Goal: Navigation & Orientation: Find specific page/section

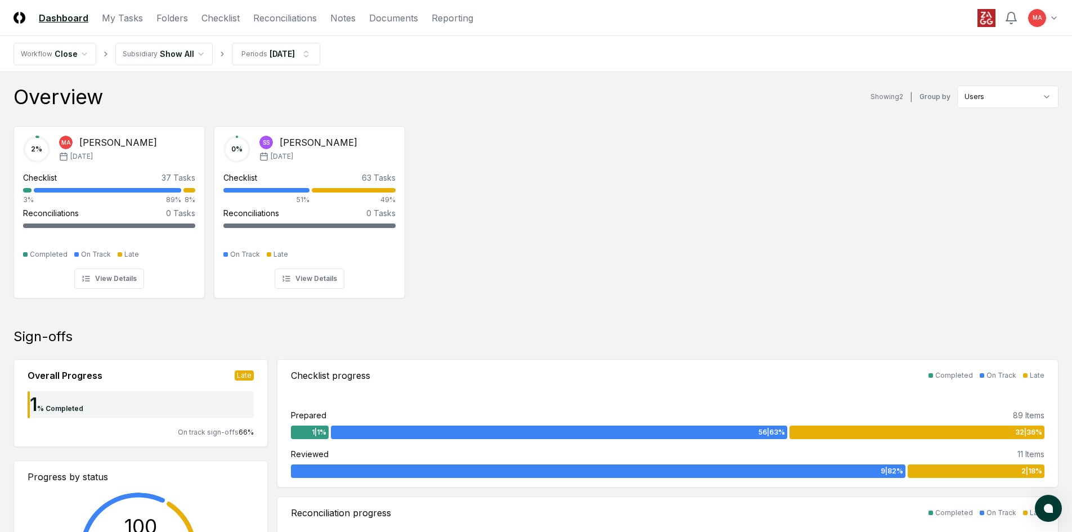
click at [625, 145] on div "2 % MA MacKinley Atkinson Sep '25 Checklist 37 Tasks 3% 89% 8% Reconciliations …" at bounding box center [536, 211] width 1072 height 188
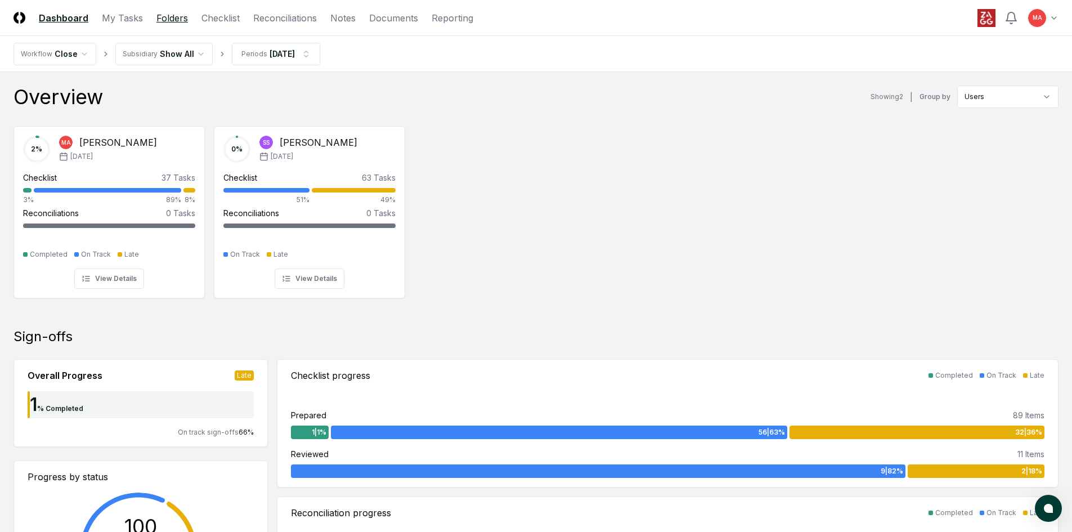
click at [177, 19] on link "Folders" at bounding box center [171, 17] width 31 height 13
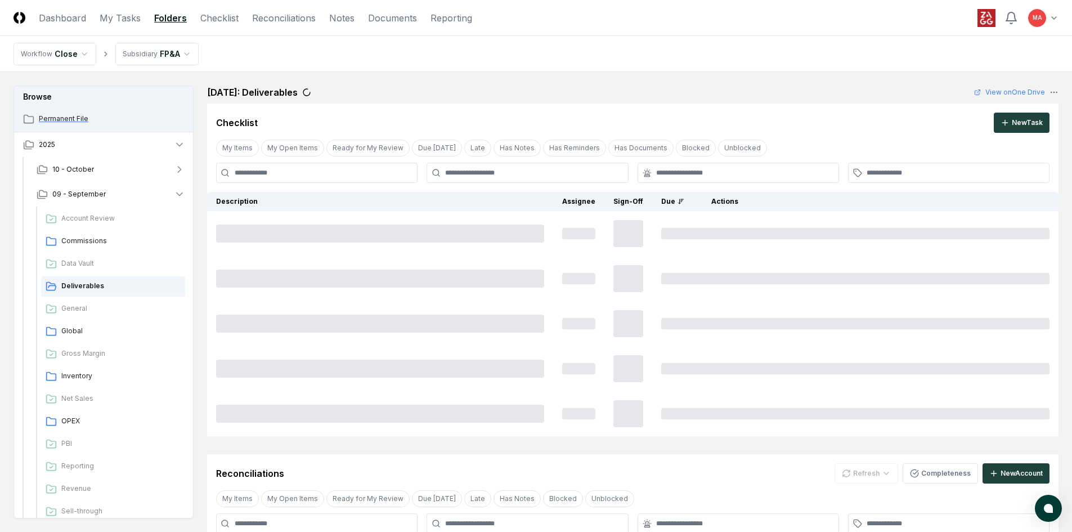
click at [73, 118] on span "Permanent File" at bounding box center [112, 119] width 146 height 10
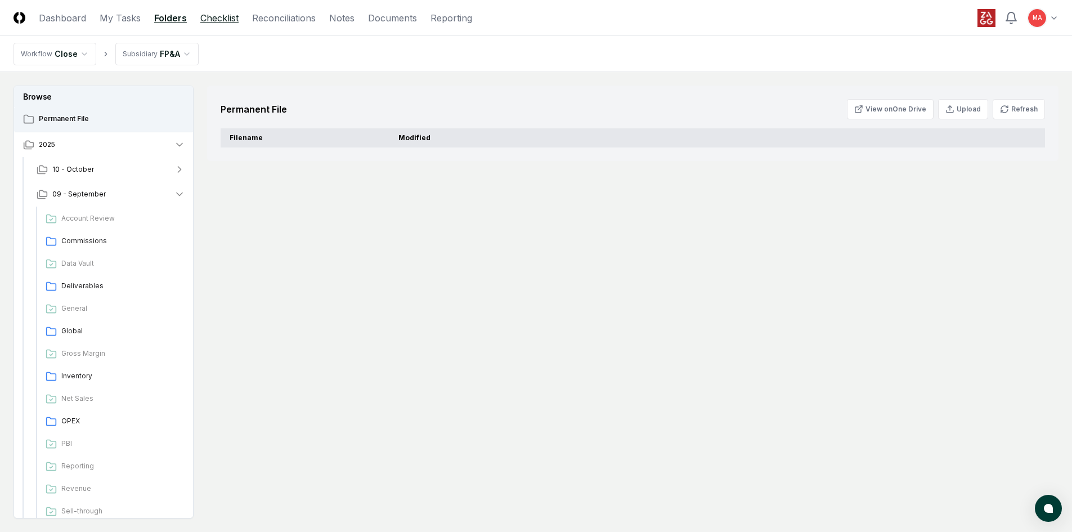
click at [217, 20] on link "Checklist" at bounding box center [219, 17] width 38 height 13
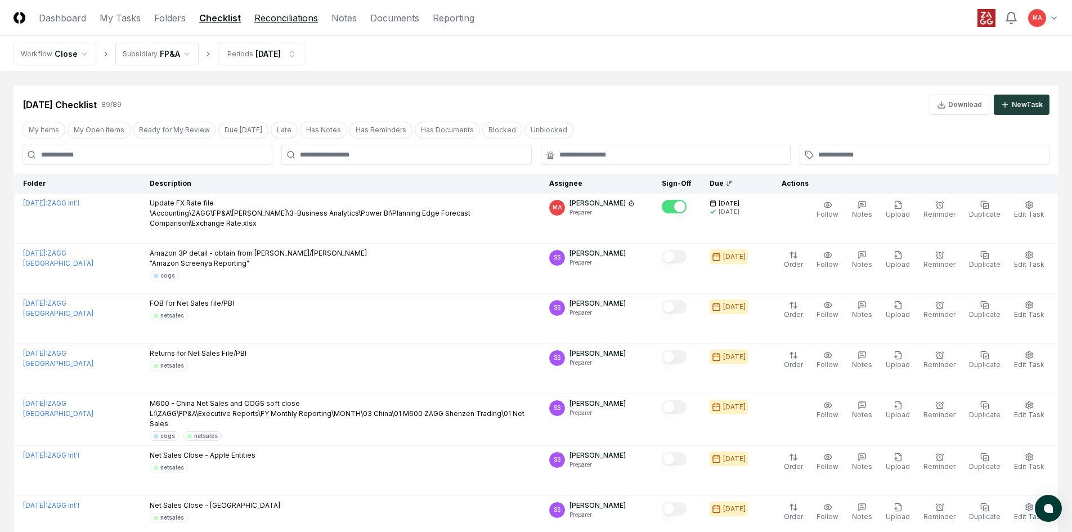
click at [280, 21] on link "Reconciliations" at bounding box center [286, 17] width 64 height 13
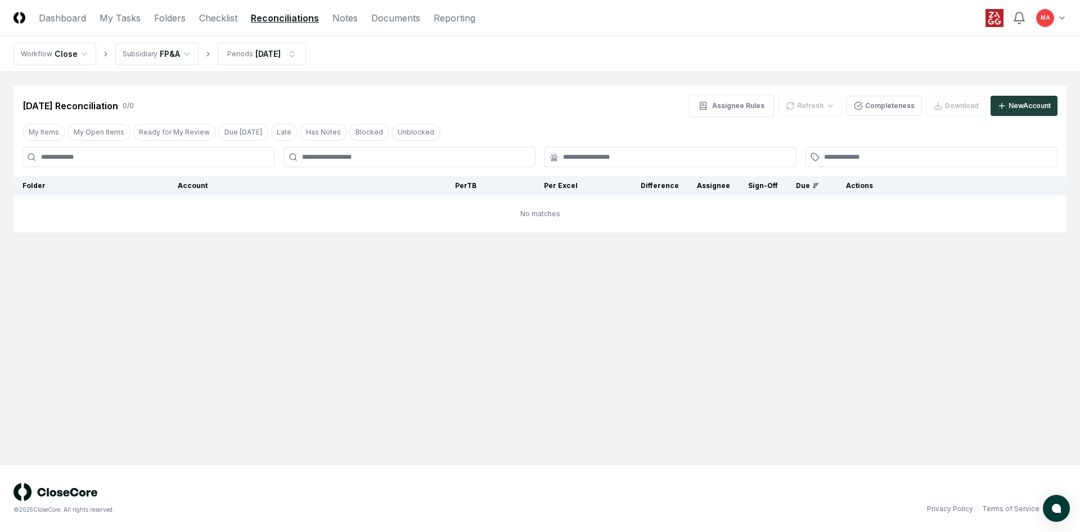
click at [171, 48] on html "CloseCore Dashboard My Tasks Folders Checklist Reconciliations Notes Documents …" at bounding box center [540, 266] width 1080 height 532
click at [159, 119] on div "FQ - FP&A" at bounding box center [165, 117] width 64 height 10
click at [72, 53] on html "CloseCore Dashboard My Tasks Folders Checklist Reconciliations Notes Documents …" at bounding box center [540, 266] width 1080 height 532
click at [206, 95] on html "CloseCore Dashboard My Tasks Folders Checklist Reconciliations Notes Documents …" at bounding box center [540, 266] width 1080 height 532
click at [395, 22] on link "Documents" at bounding box center [395, 17] width 49 height 13
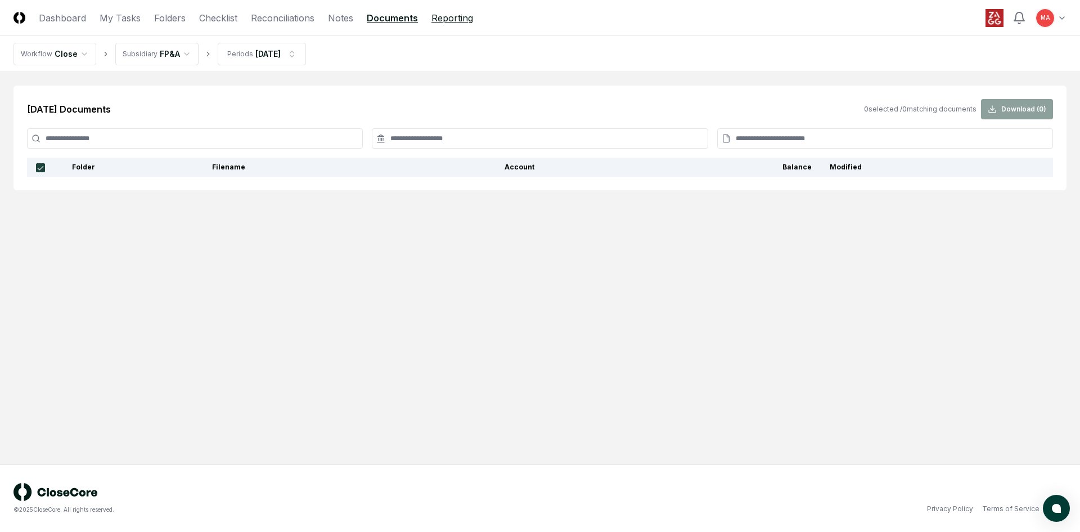
click at [448, 22] on link "Reporting" at bounding box center [452, 17] width 42 height 13
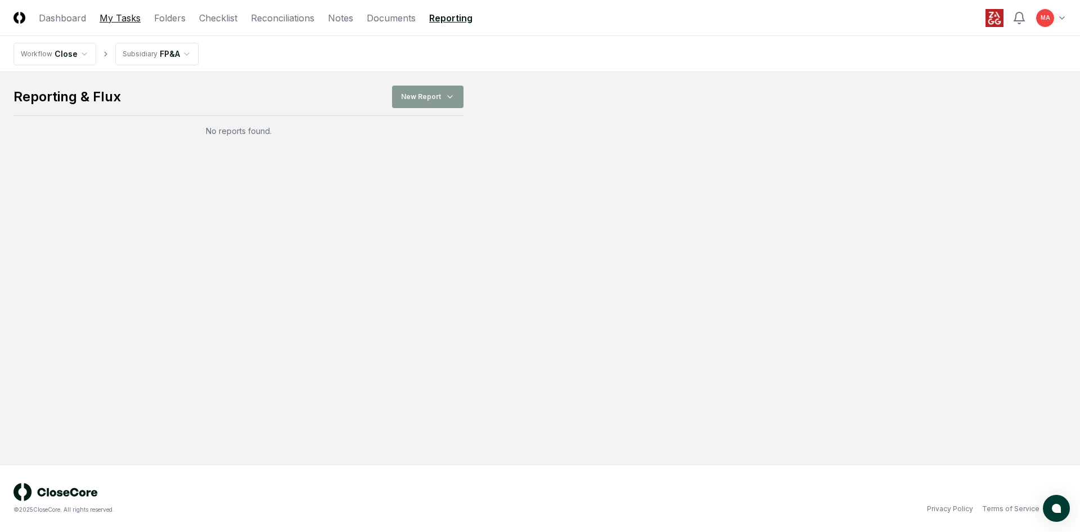
click at [123, 14] on link "My Tasks" at bounding box center [120, 17] width 41 height 13
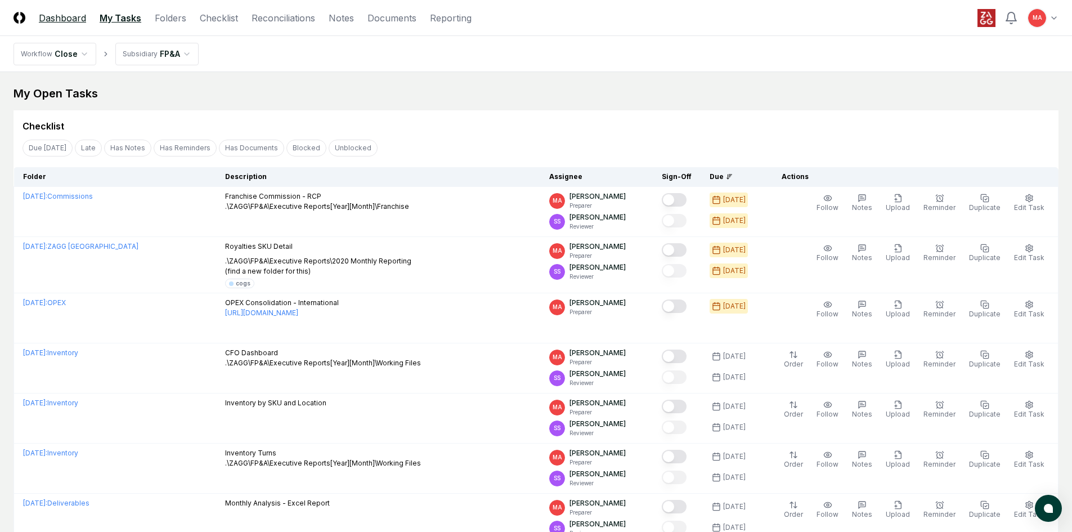
click at [72, 15] on link "Dashboard" at bounding box center [62, 17] width 47 height 13
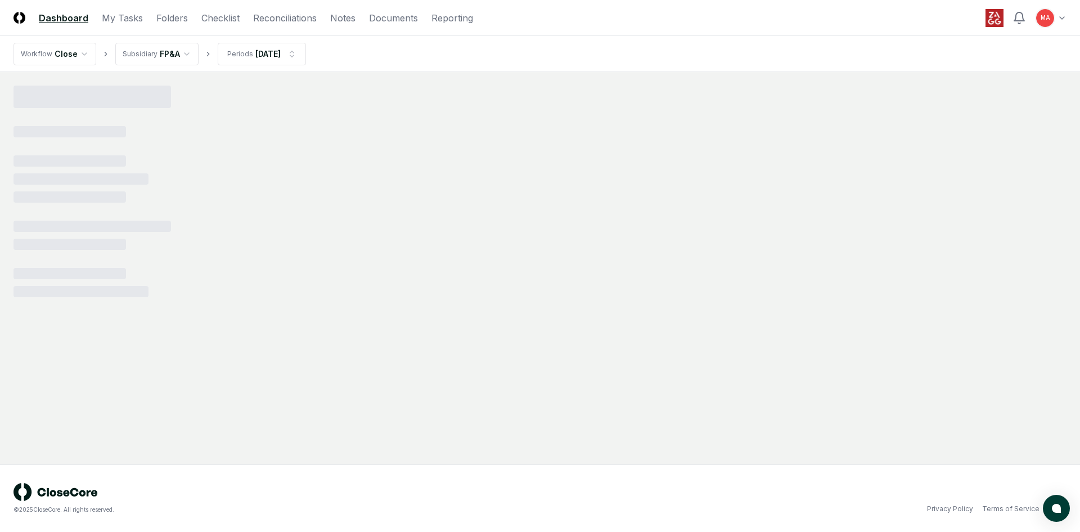
click at [180, 56] on html "CloseCore Dashboard My Tasks Folders Checklist Reconciliations Notes Documents …" at bounding box center [540, 266] width 1080 height 532
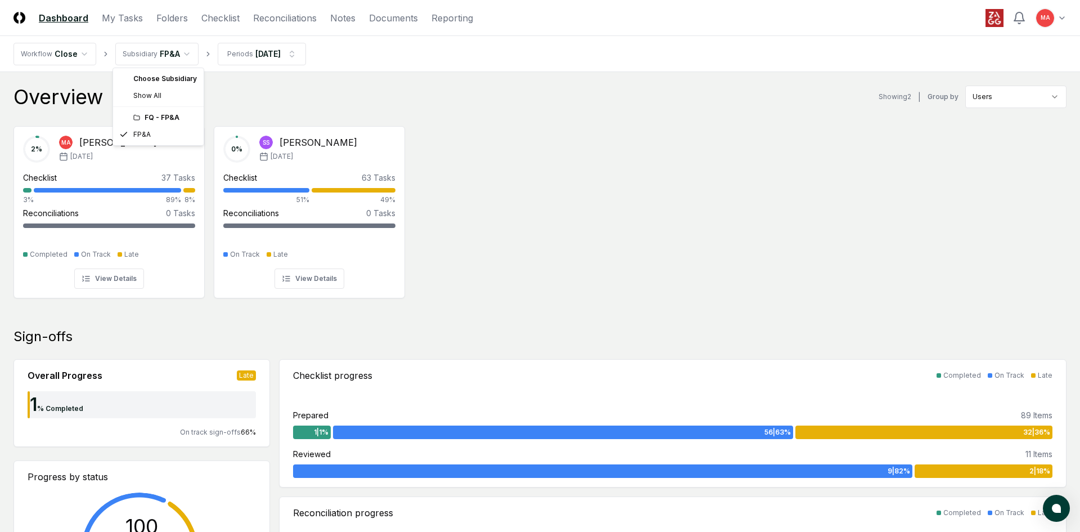
click at [155, 117] on div "FQ - FP&A" at bounding box center [165, 117] width 64 height 10
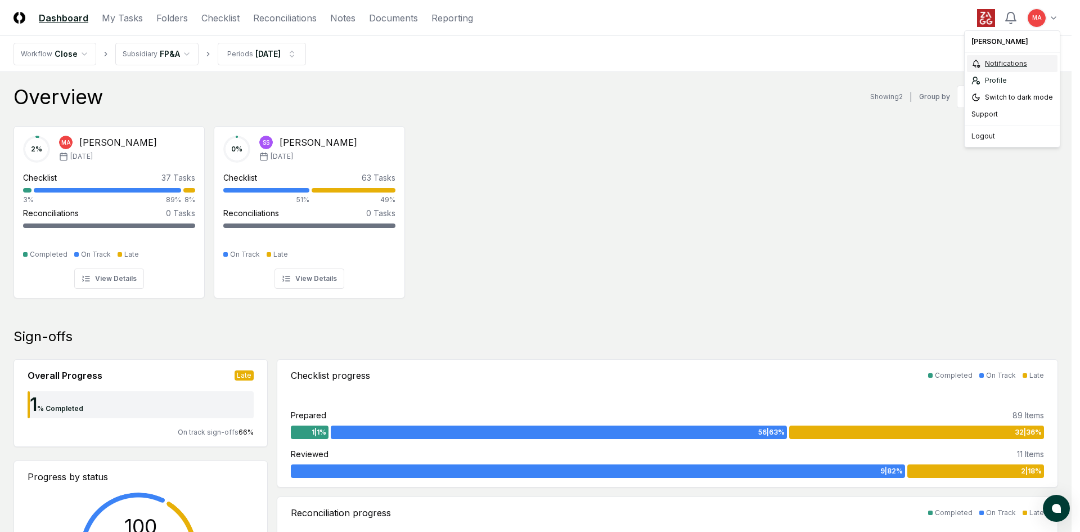
click at [1024, 67] on div "Notifications" at bounding box center [1012, 63] width 91 height 17
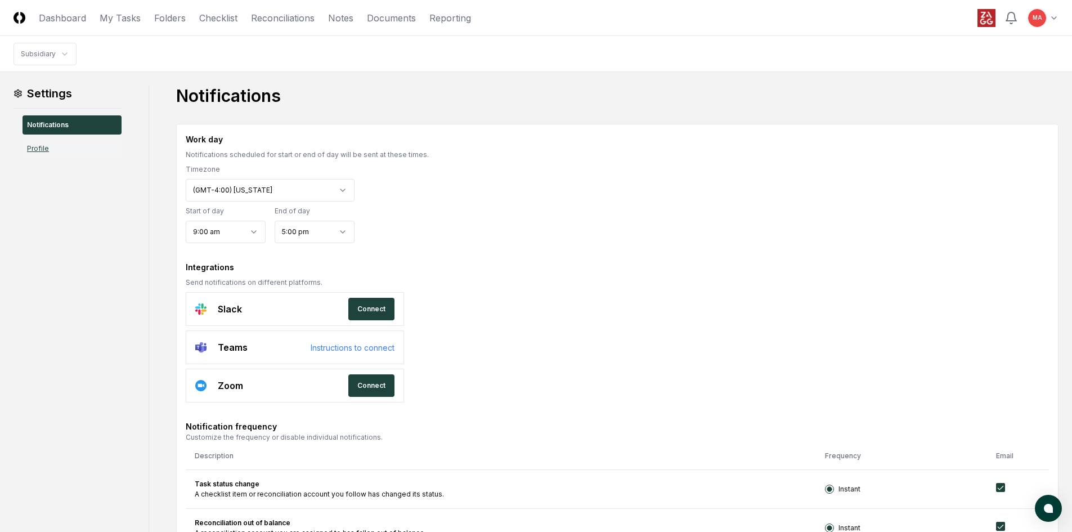
click at [66, 145] on link "Profile" at bounding box center [71, 148] width 99 height 19
click at [122, 20] on link "My Tasks" at bounding box center [120, 17] width 41 height 13
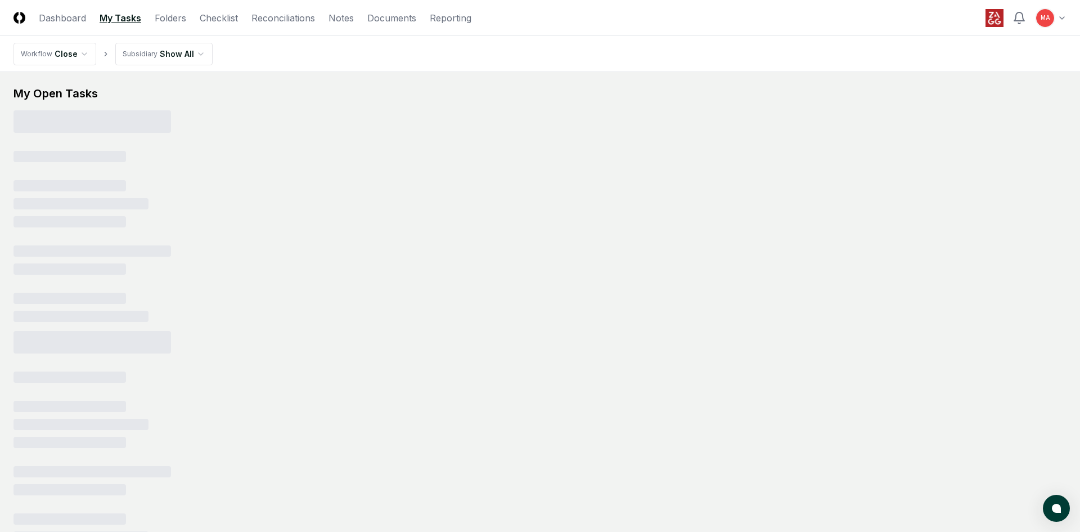
click at [196, 53] on html "CloseCore Dashboard My Tasks Folders Checklist Reconciliations Notes Documents …" at bounding box center [540, 311] width 1080 height 622
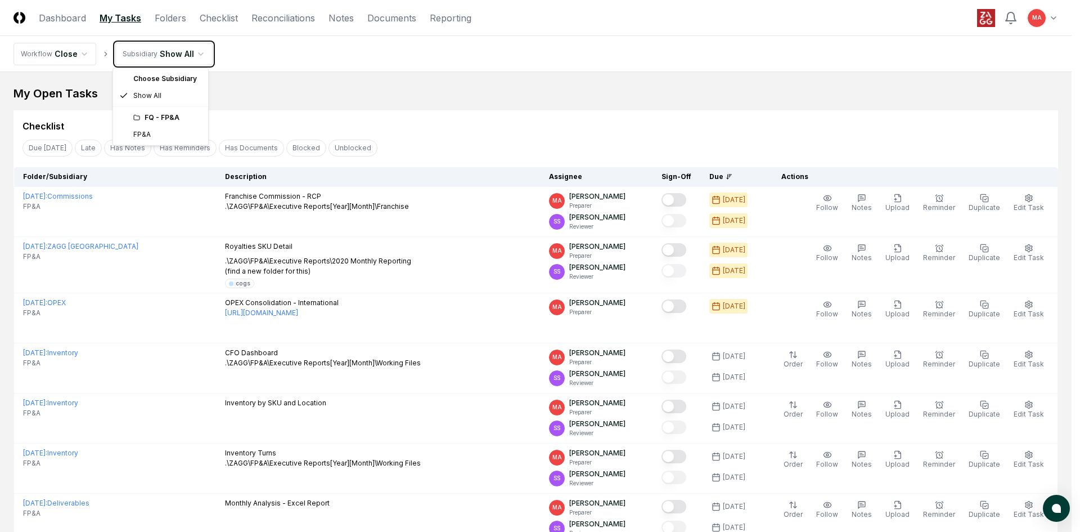
click at [259, 57] on html "CloseCore Dashboard My Tasks Folders Checklist Reconciliations Notes Documents …" at bounding box center [540, 476] width 1080 height 952
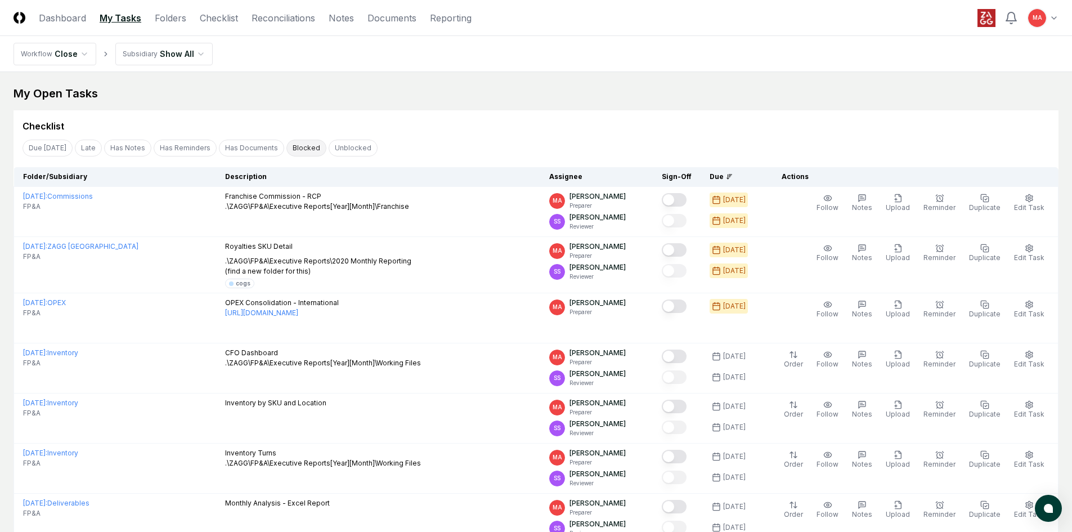
click at [295, 154] on button "Blocked" at bounding box center [306, 147] width 40 height 17
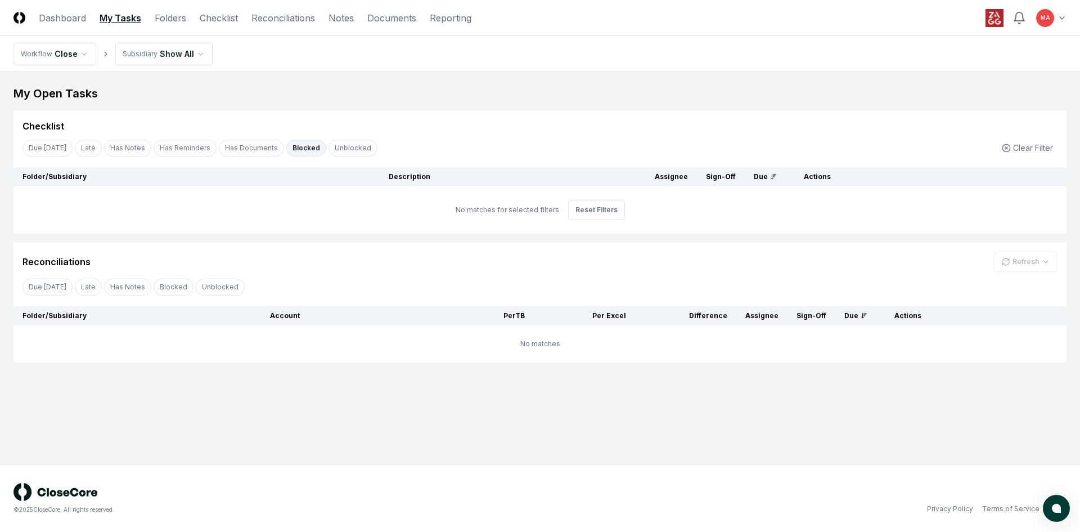
click at [295, 151] on button "Blocked" at bounding box center [306, 147] width 40 height 17
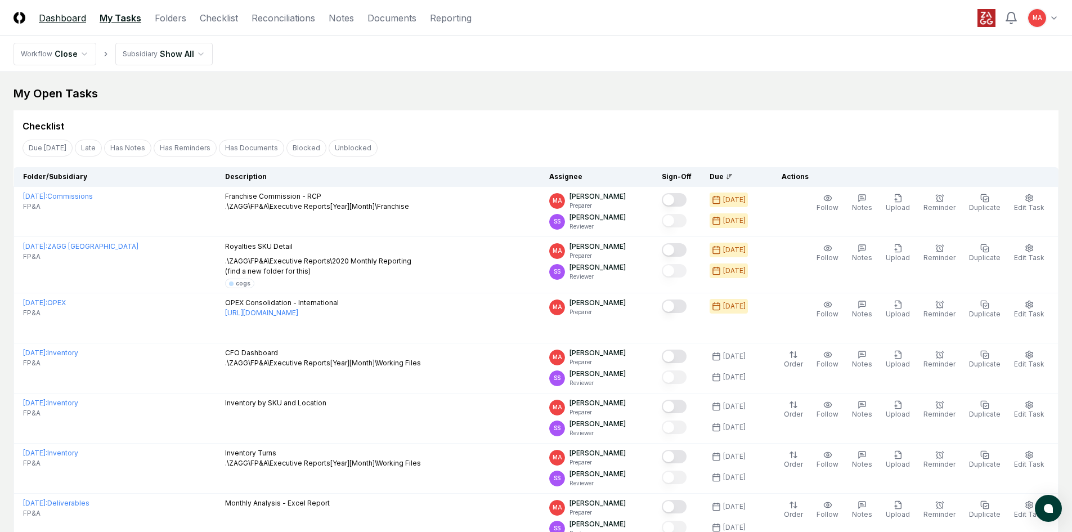
click at [76, 19] on link "Dashboard" at bounding box center [62, 17] width 47 height 13
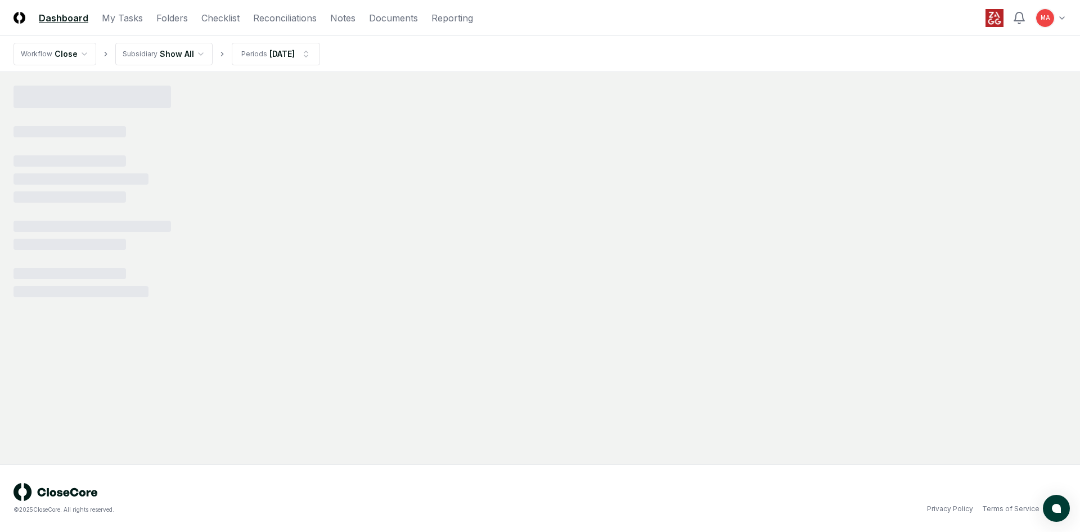
click at [78, 57] on html "CloseCore Dashboard My Tasks Folders Checklist Reconciliations Notes Documents …" at bounding box center [540, 266] width 1080 height 532
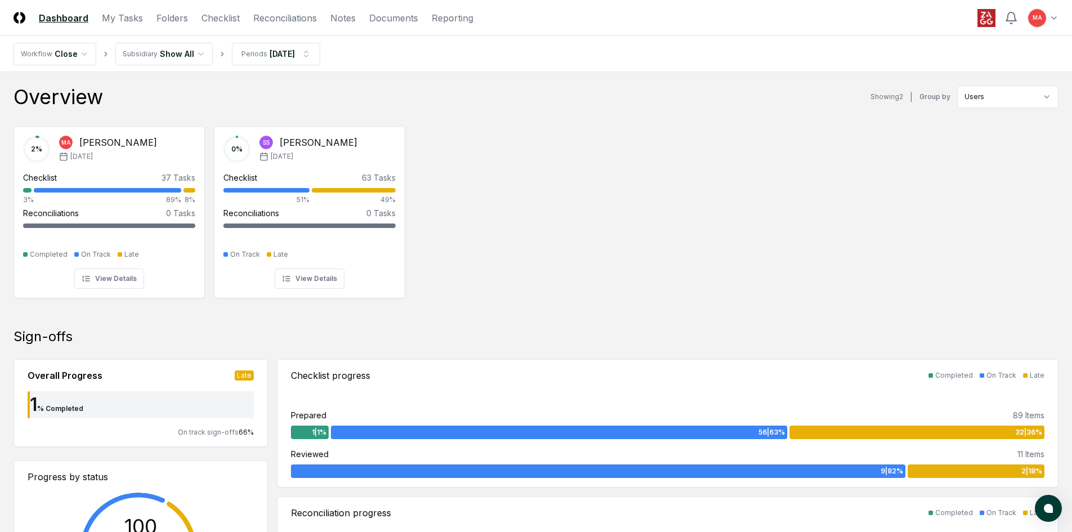
click at [760, 133] on div "2 % MA MacKinley Atkinson Sep '25 Checklist 37 Tasks 3% 89% 8% Reconciliations …" at bounding box center [536, 211] width 1072 height 188
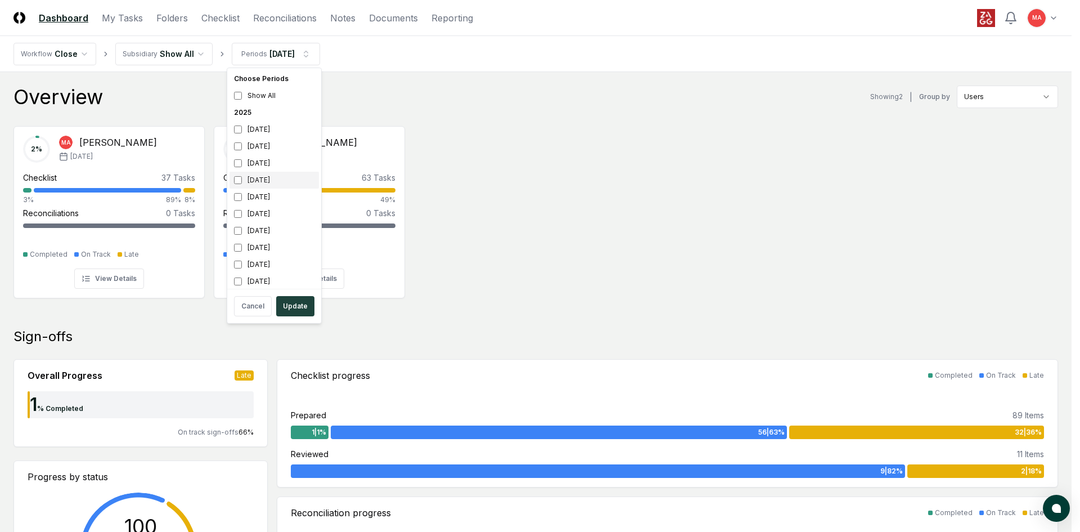
scroll to position [3, 0]
click at [292, 301] on button "Update" at bounding box center [295, 306] width 38 height 20
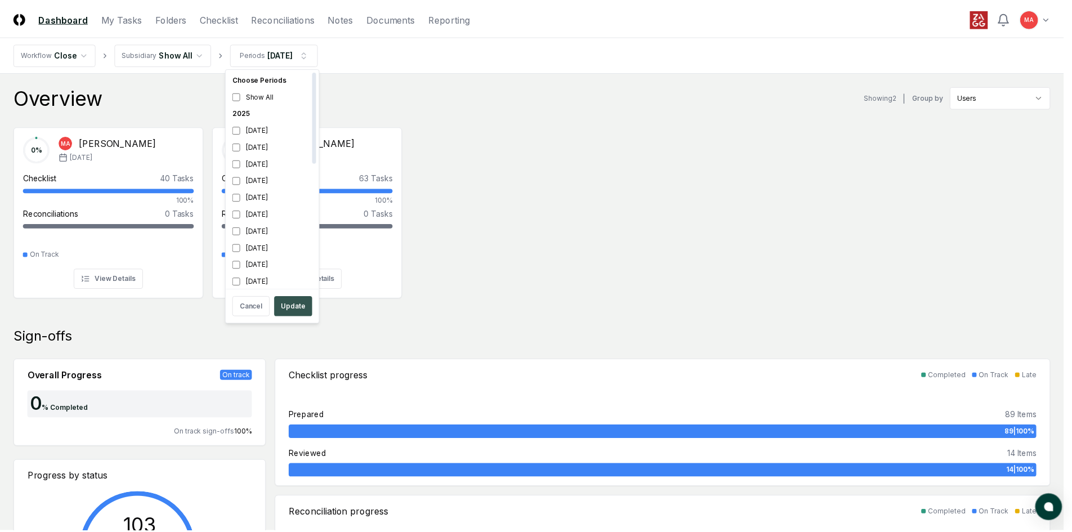
scroll to position [3, 0]
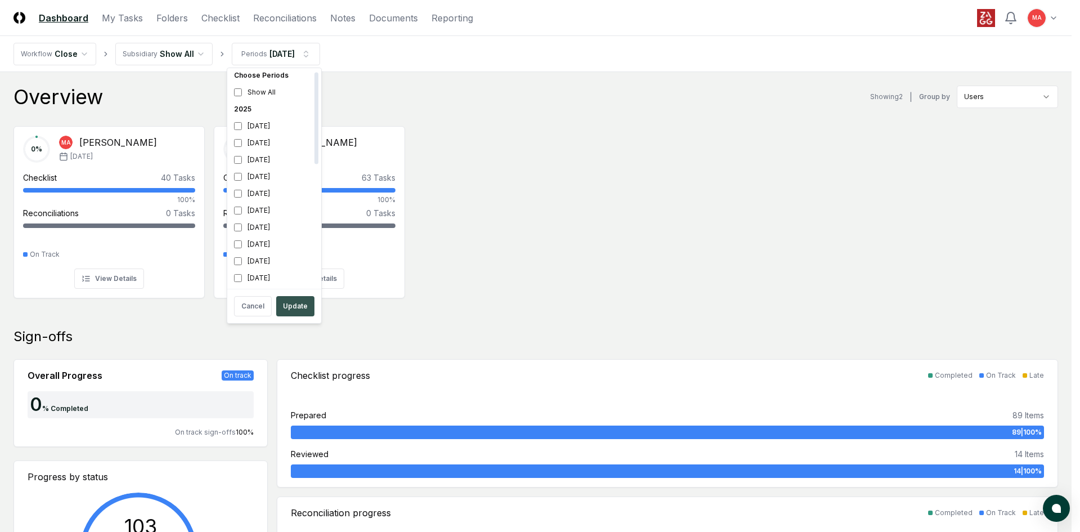
click at [294, 305] on button "Update" at bounding box center [295, 306] width 38 height 20
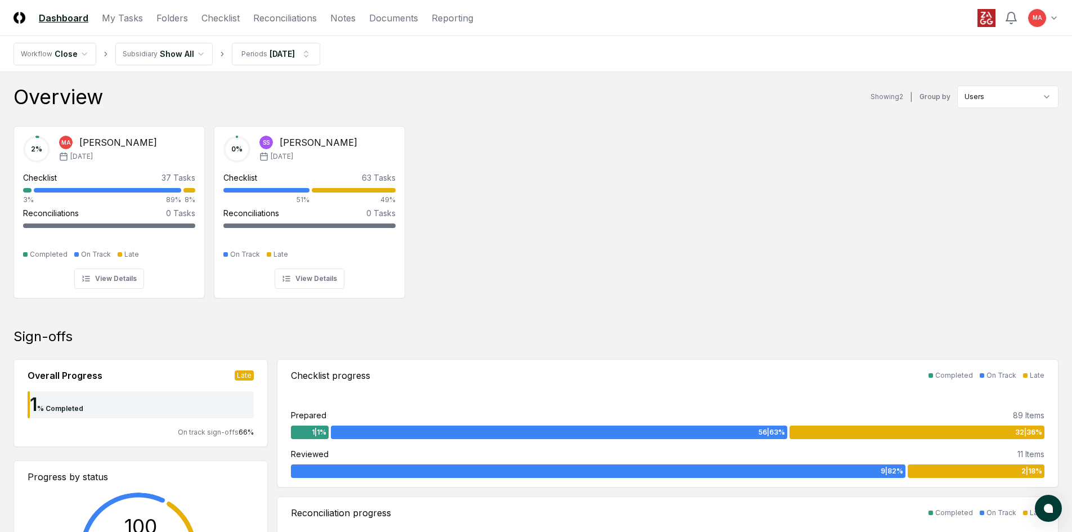
click at [211, 20] on link "Checklist" at bounding box center [220, 17] width 38 height 13
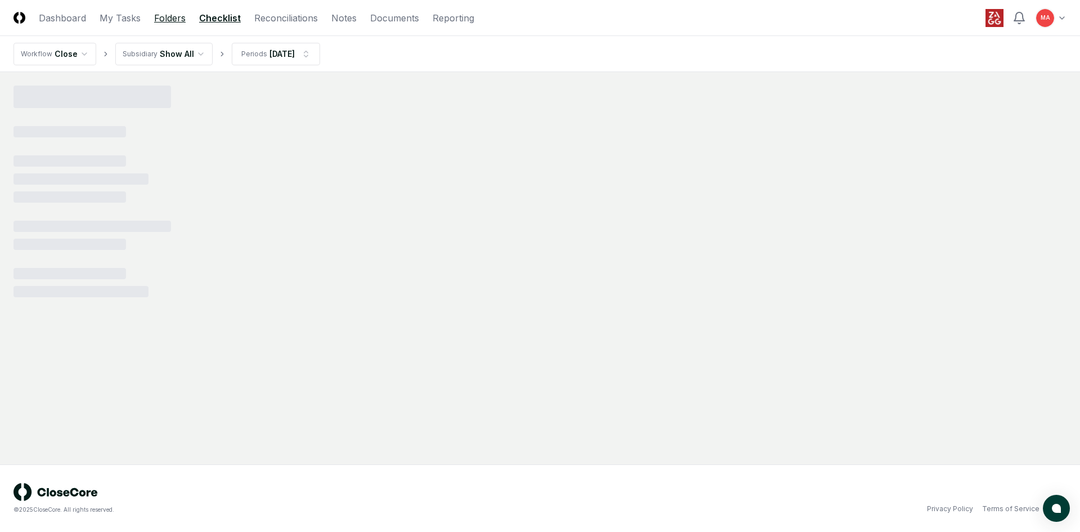
click at [174, 20] on link "Folders" at bounding box center [169, 17] width 31 height 13
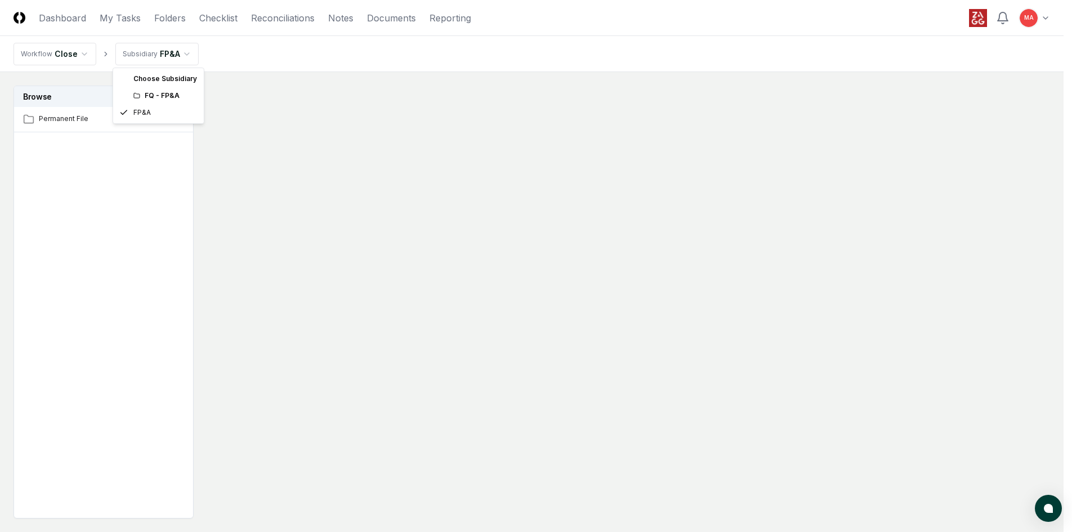
click at [182, 58] on html "CloseCore Dashboard My Tasks Folders Checklist Reconciliations Notes Documents …" at bounding box center [536, 299] width 1072 height 599
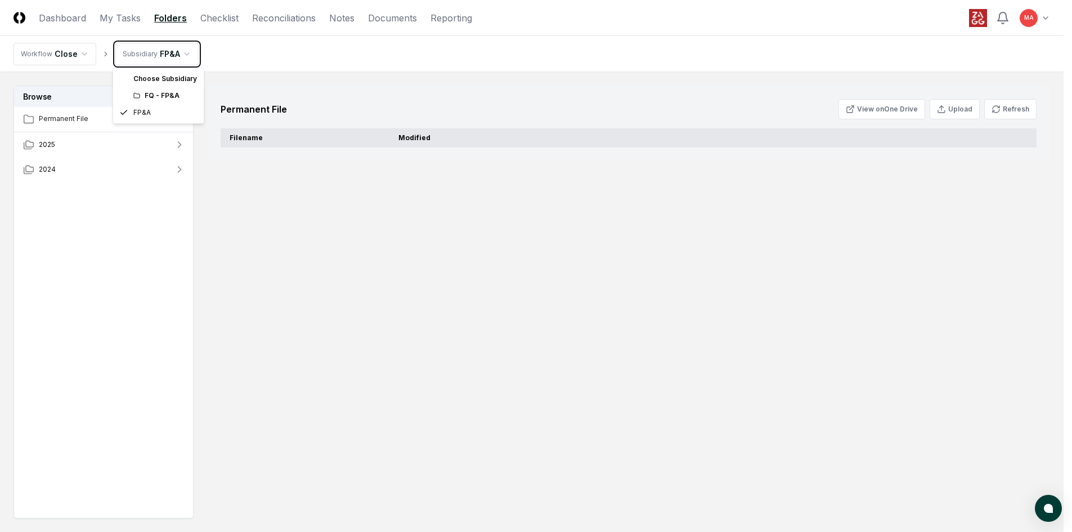
click at [156, 222] on html "CloseCore Dashboard My Tasks Folders Checklist Reconciliations Notes Documents …" at bounding box center [536, 299] width 1072 height 599
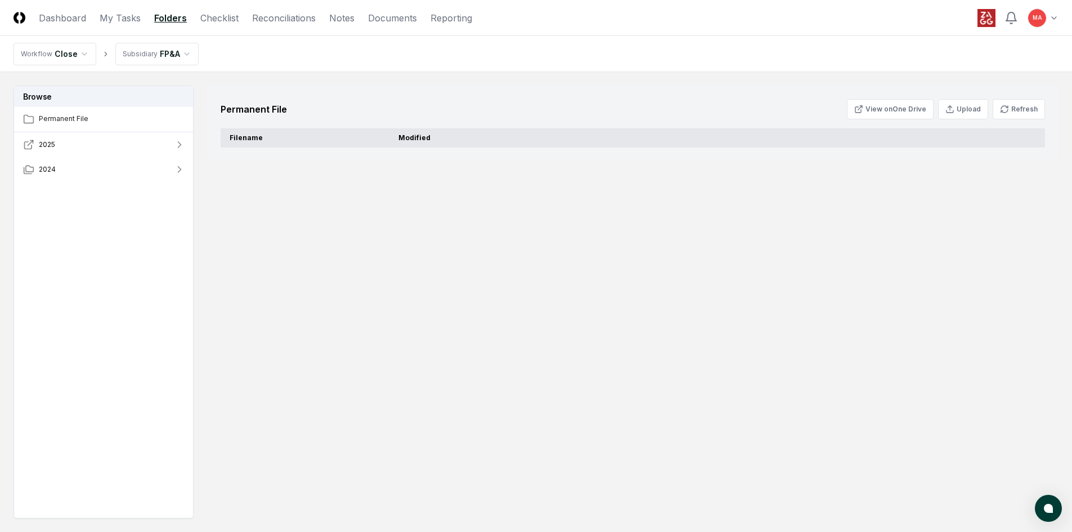
click at [174, 138] on button "2025" at bounding box center [104, 144] width 180 height 25
click at [75, 58] on html "CloseCore Dashboard My Tasks Folders Checklist Reconciliations Notes Documents …" at bounding box center [536, 299] width 1072 height 599
click at [492, 193] on div "Permanent File View on One Drive Upload Refresh Filename Modified" at bounding box center [632, 301] width 851 height 433
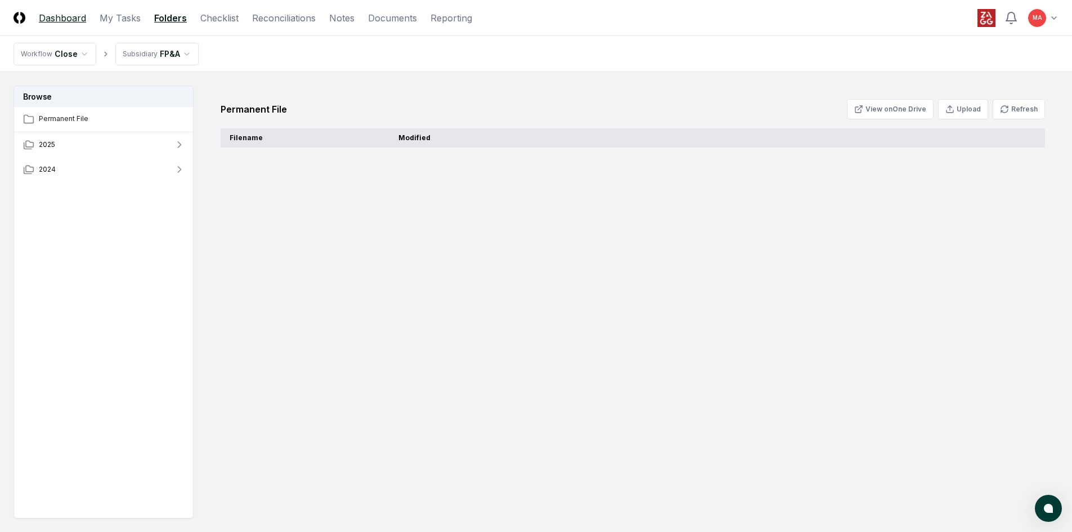
click at [60, 13] on link "Dashboard" at bounding box center [62, 17] width 47 height 13
